Goal: Transaction & Acquisition: Purchase product/service

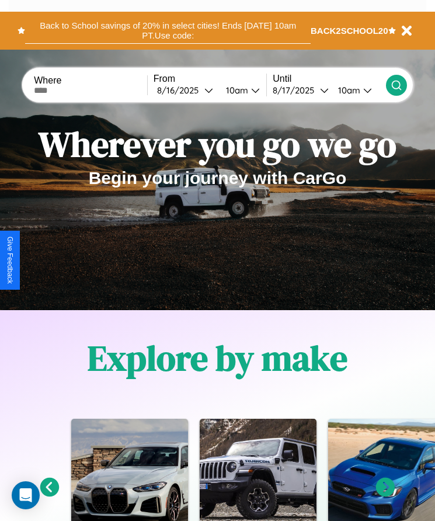
click at [168, 30] on button "Back to School savings of 20% in select cities! Ends [DATE] 10am PT. Use code:" at bounding box center [167, 31] width 285 height 26
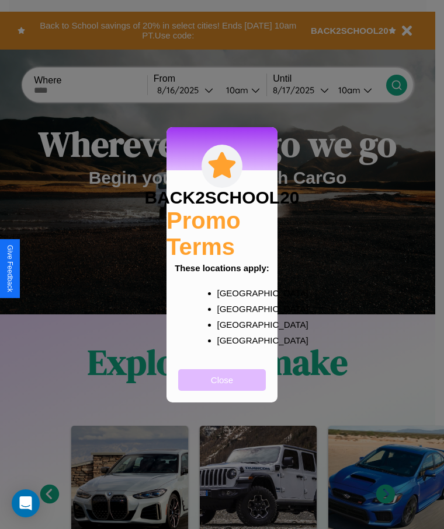
click at [222, 388] on button "Close" at bounding box center [222, 380] width 88 height 22
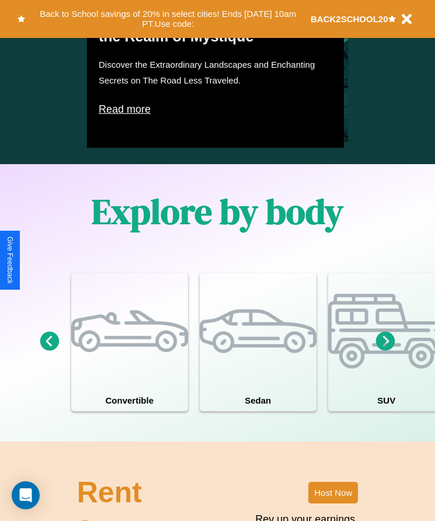
scroll to position [891, 0]
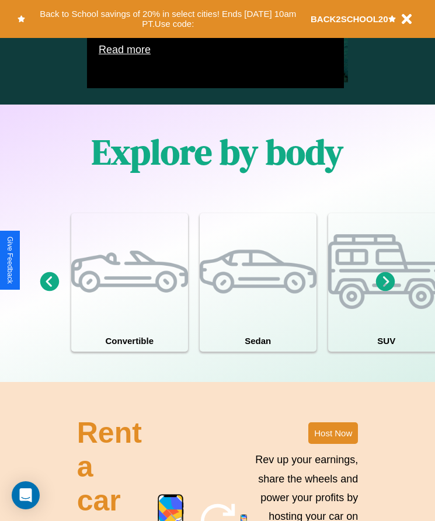
click at [49, 291] on icon at bounding box center [49, 281] width 19 height 19
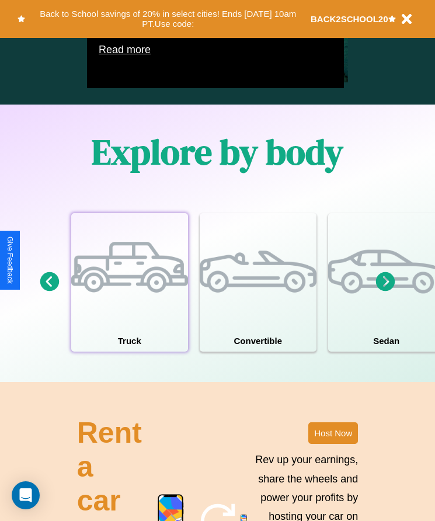
click at [129, 299] on div at bounding box center [129, 271] width 117 height 117
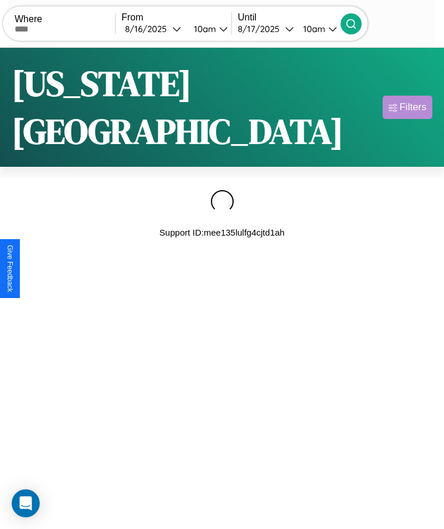
click at [407, 102] on div "Filters" at bounding box center [412, 108] width 27 height 12
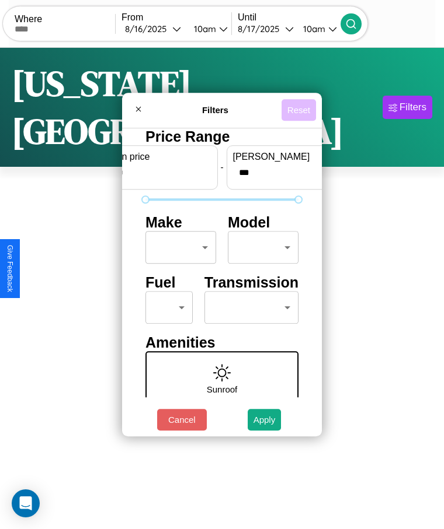
click at [298, 110] on button "Reset" at bounding box center [298, 110] width 34 height 22
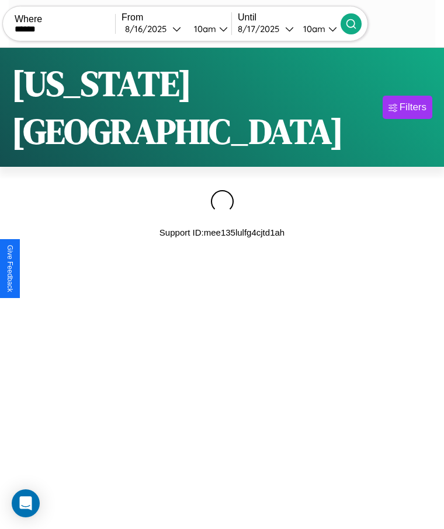
type input "******"
click at [357, 23] on icon at bounding box center [351, 24] width 12 height 12
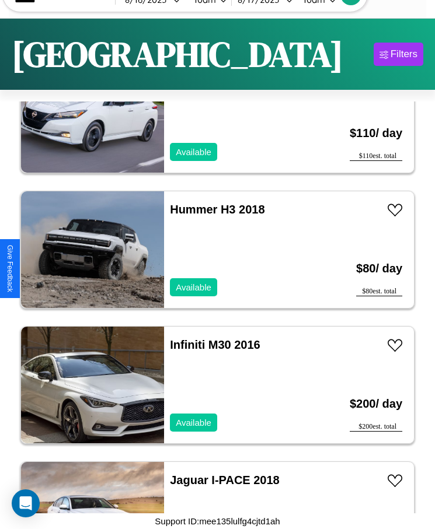
scroll to position [4342, 0]
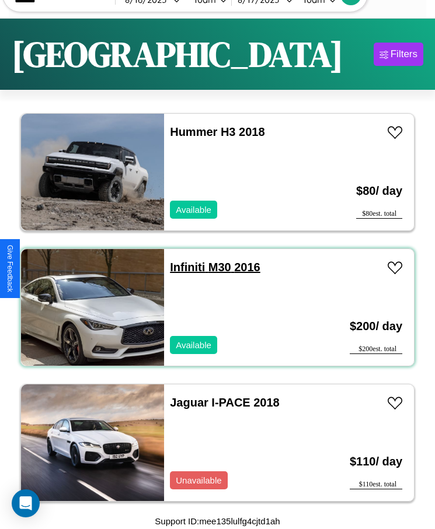
click at [184, 267] on link "Infiniti M30 2016" at bounding box center [215, 267] width 90 height 13
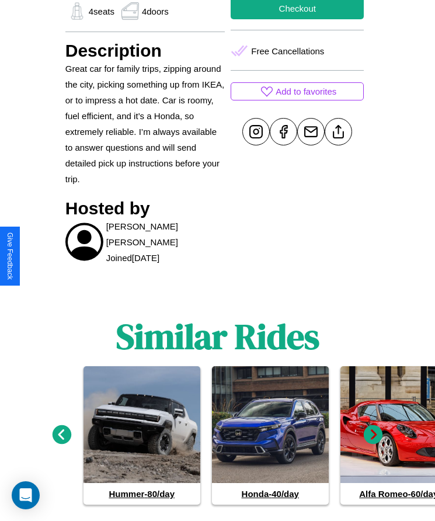
scroll to position [538, 0]
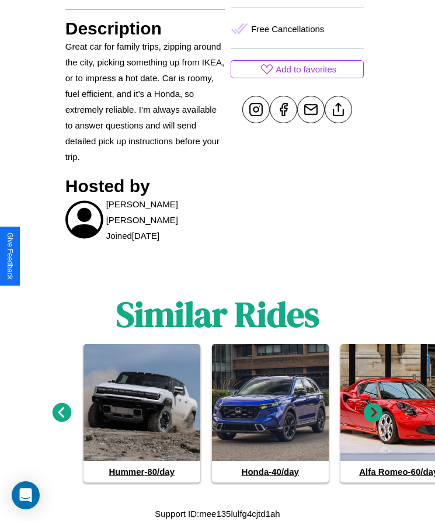
click at [373, 412] on icon at bounding box center [373, 412] width 19 height 19
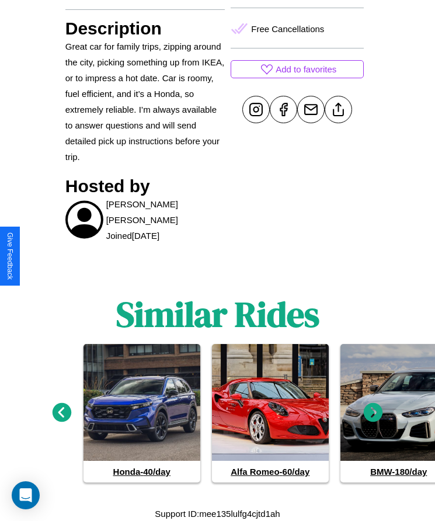
click at [373, 412] on icon at bounding box center [373, 412] width 19 height 19
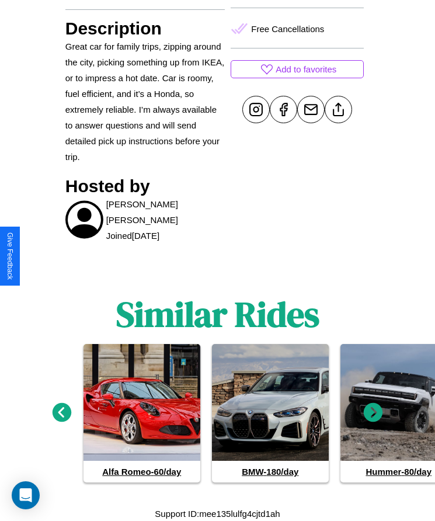
click at [373, 412] on icon at bounding box center [373, 412] width 19 height 19
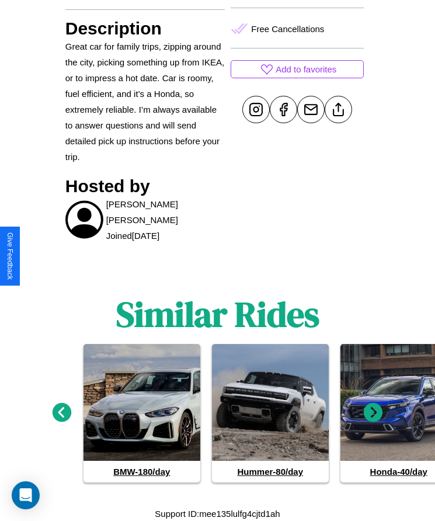
click at [373, 412] on icon at bounding box center [373, 412] width 19 height 19
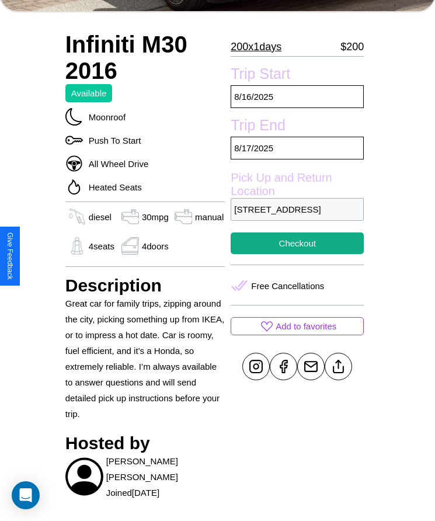
scroll to position [280, 0]
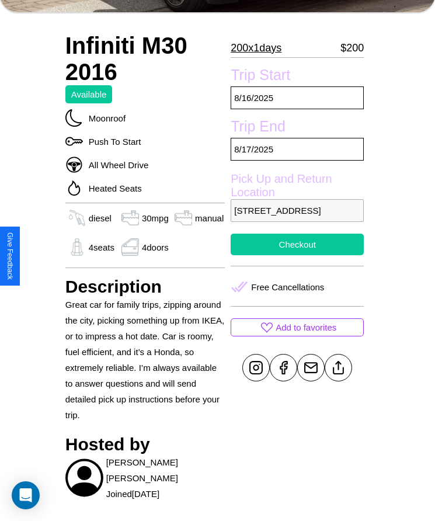
click at [297, 255] on button "Checkout" at bounding box center [297, 244] width 133 height 22
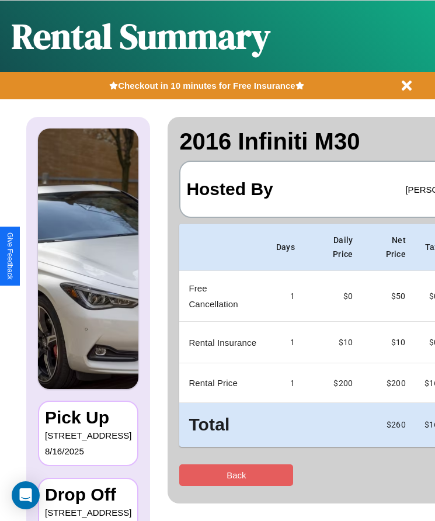
scroll to position [0, 69]
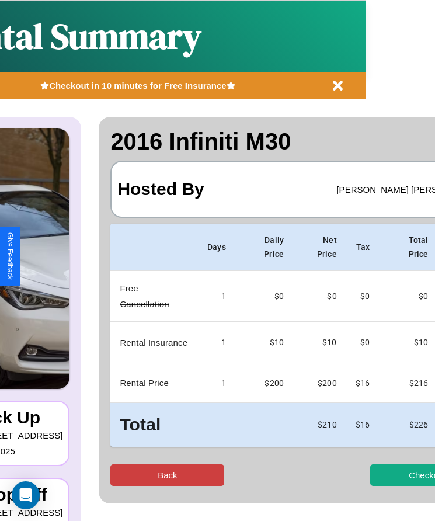
click at [121, 474] on button "Back" at bounding box center [167, 475] width 114 height 22
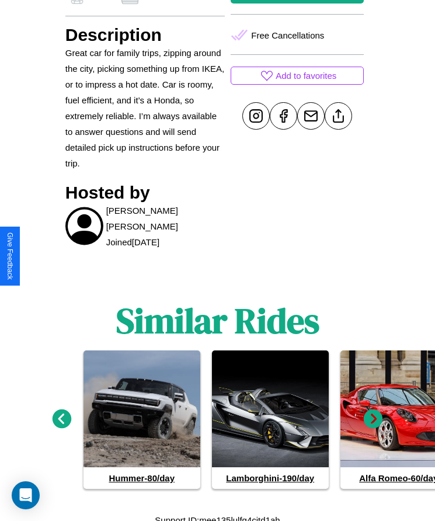
scroll to position [538, 0]
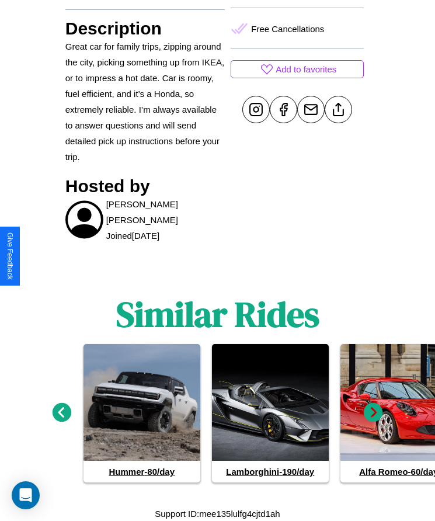
click at [373, 412] on icon at bounding box center [373, 412] width 19 height 19
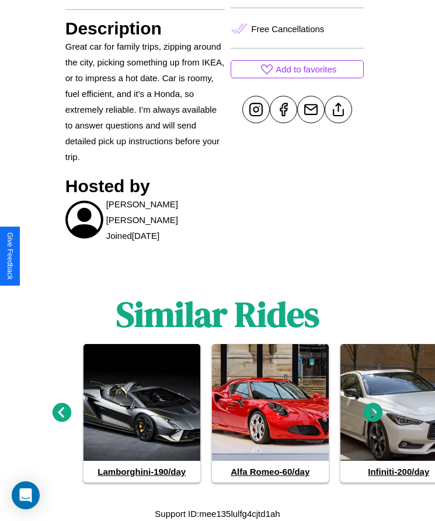
click at [61, 412] on icon at bounding box center [62, 412] width 19 height 19
